Goal: Transaction & Acquisition: Purchase product/service

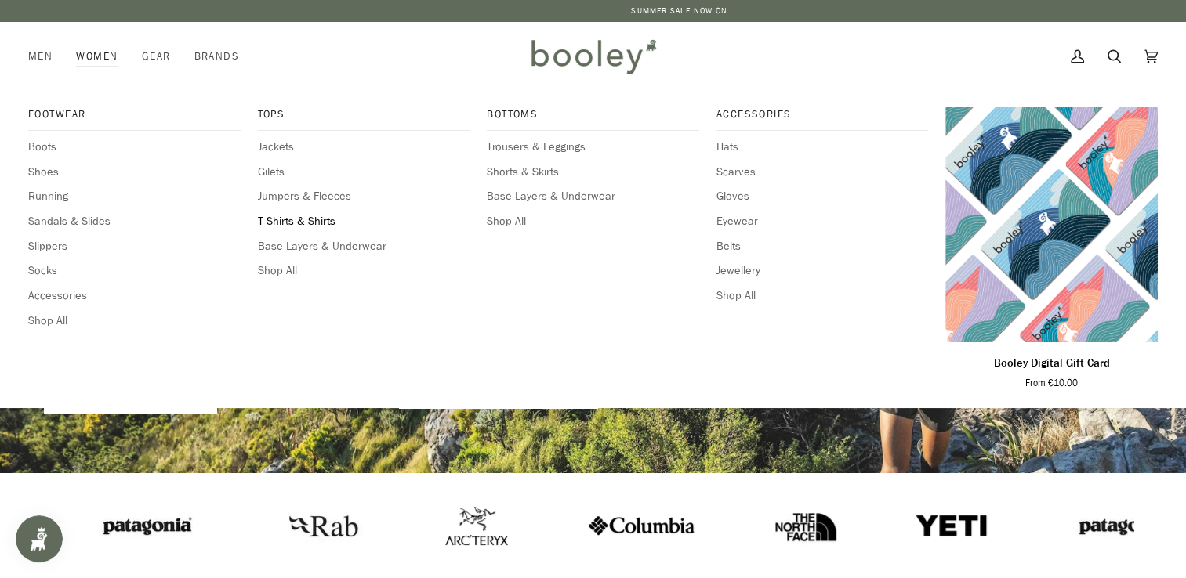
click at [295, 220] on span "T-Shirts & Shirts" at bounding box center [364, 221] width 212 height 17
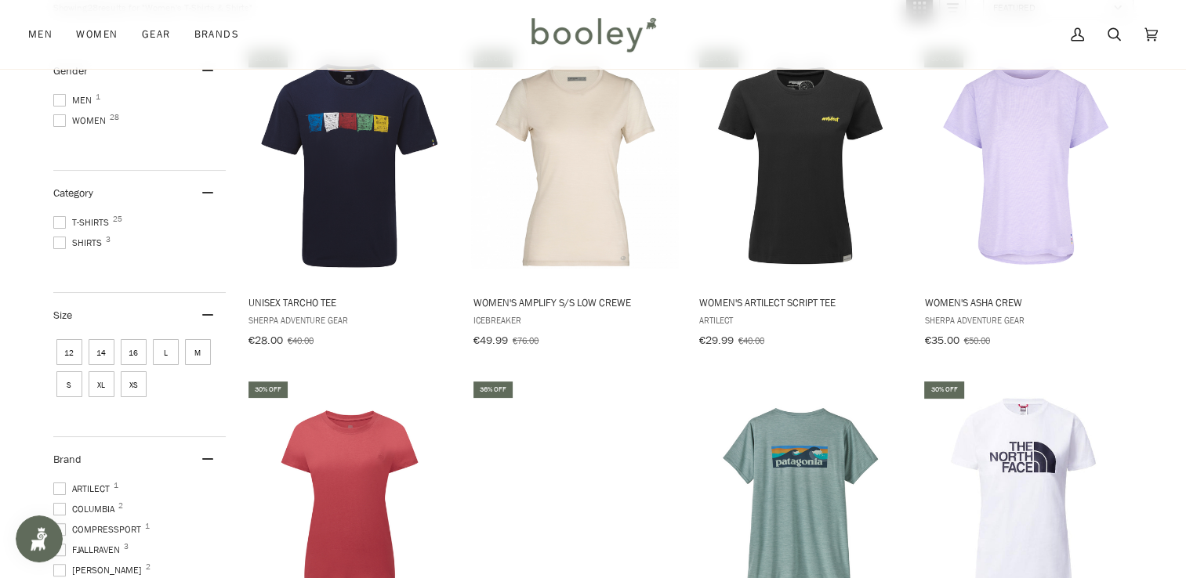
scroll to position [249, 0]
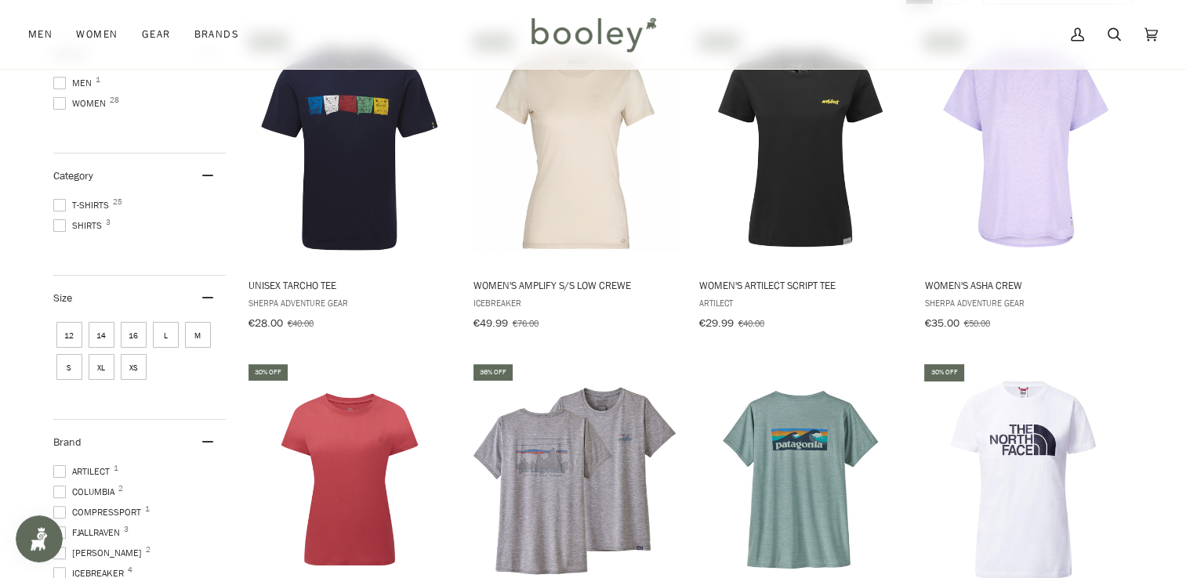
click at [95, 333] on span "14" at bounding box center [102, 335] width 26 height 26
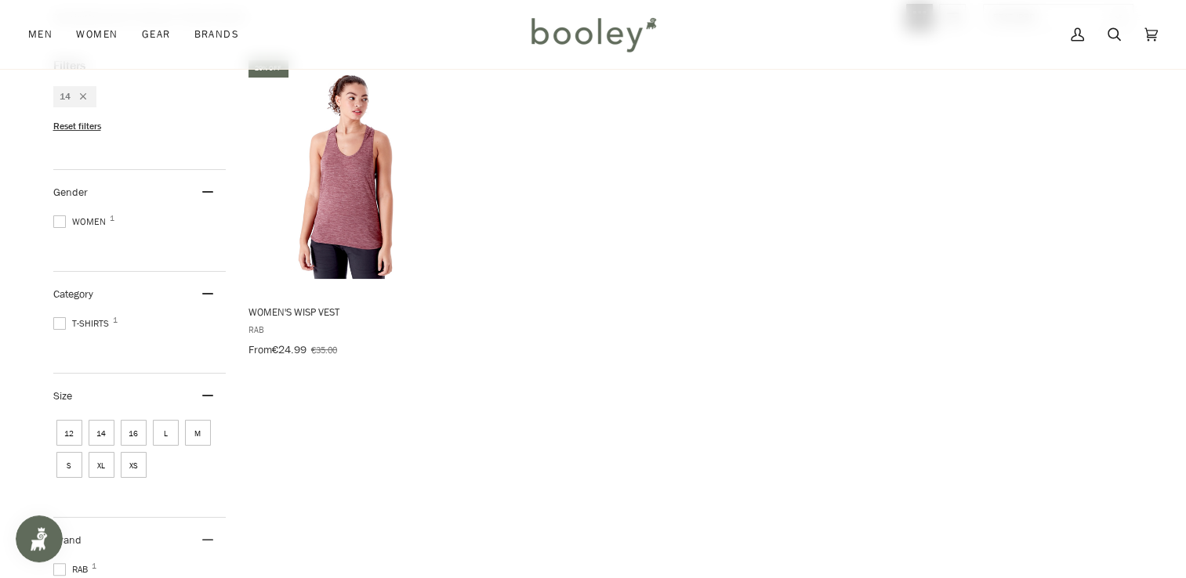
scroll to position [350, 0]
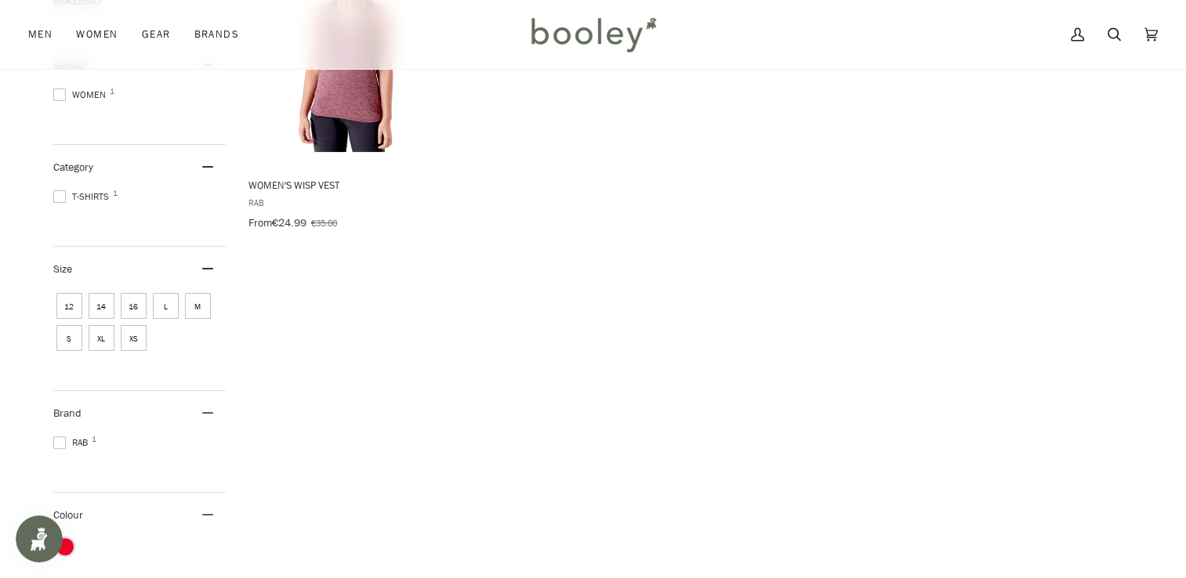
click at [129, 299] on span "16" at bounding box center [134, 306] width 26 height 26
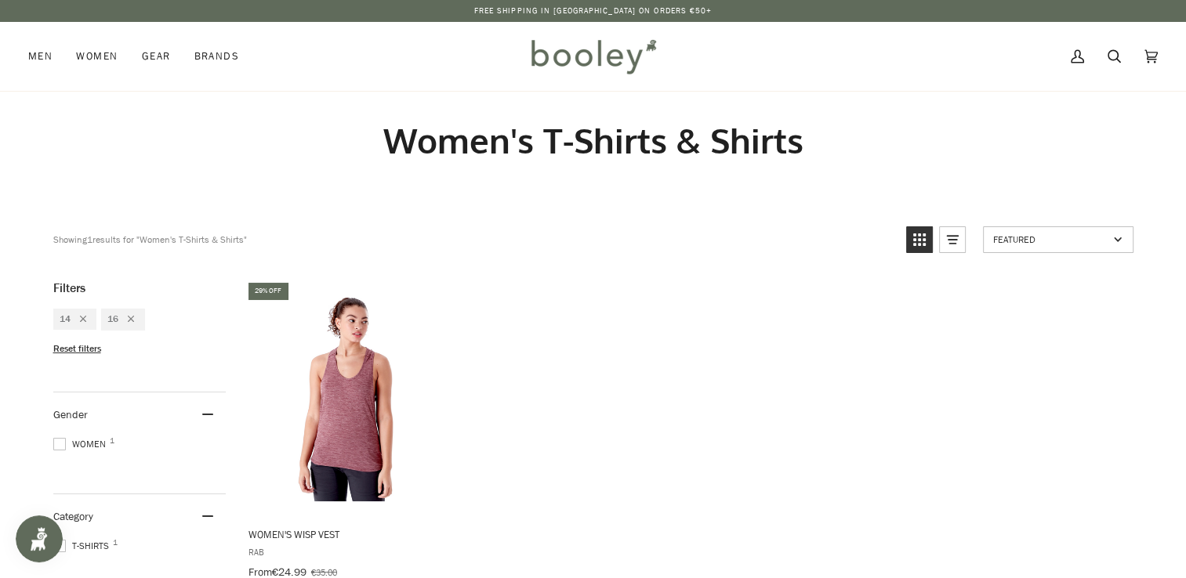
click at [75, 343] on span "Reset filters" at bounding box center [77, 349] width 48 height 13
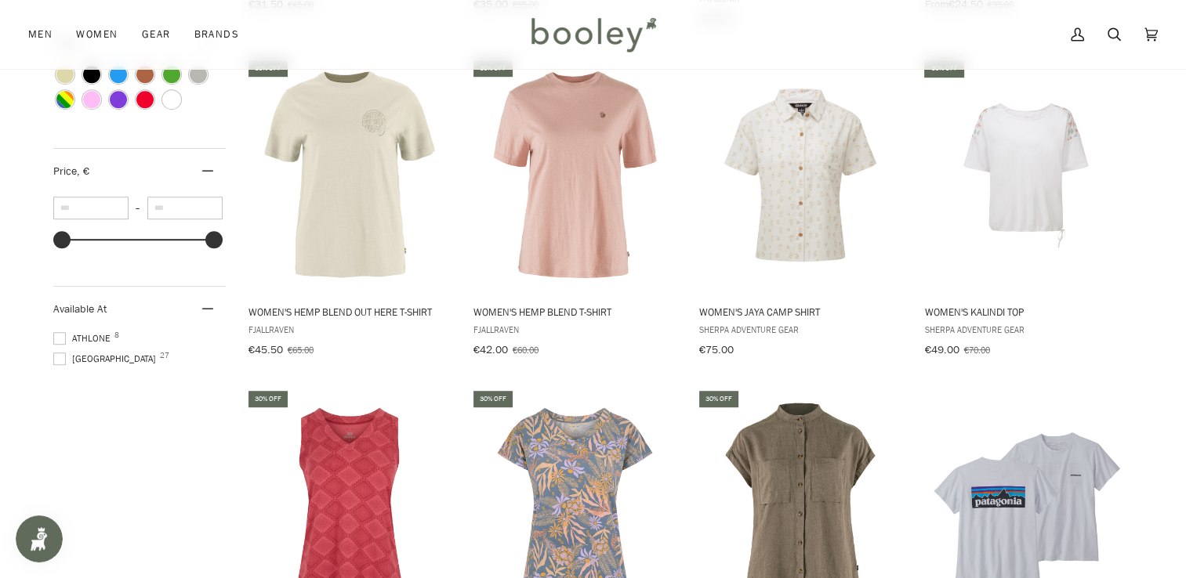
scroll to position [907, 0]
